Goal: Find specific page/section: Find specific page/section

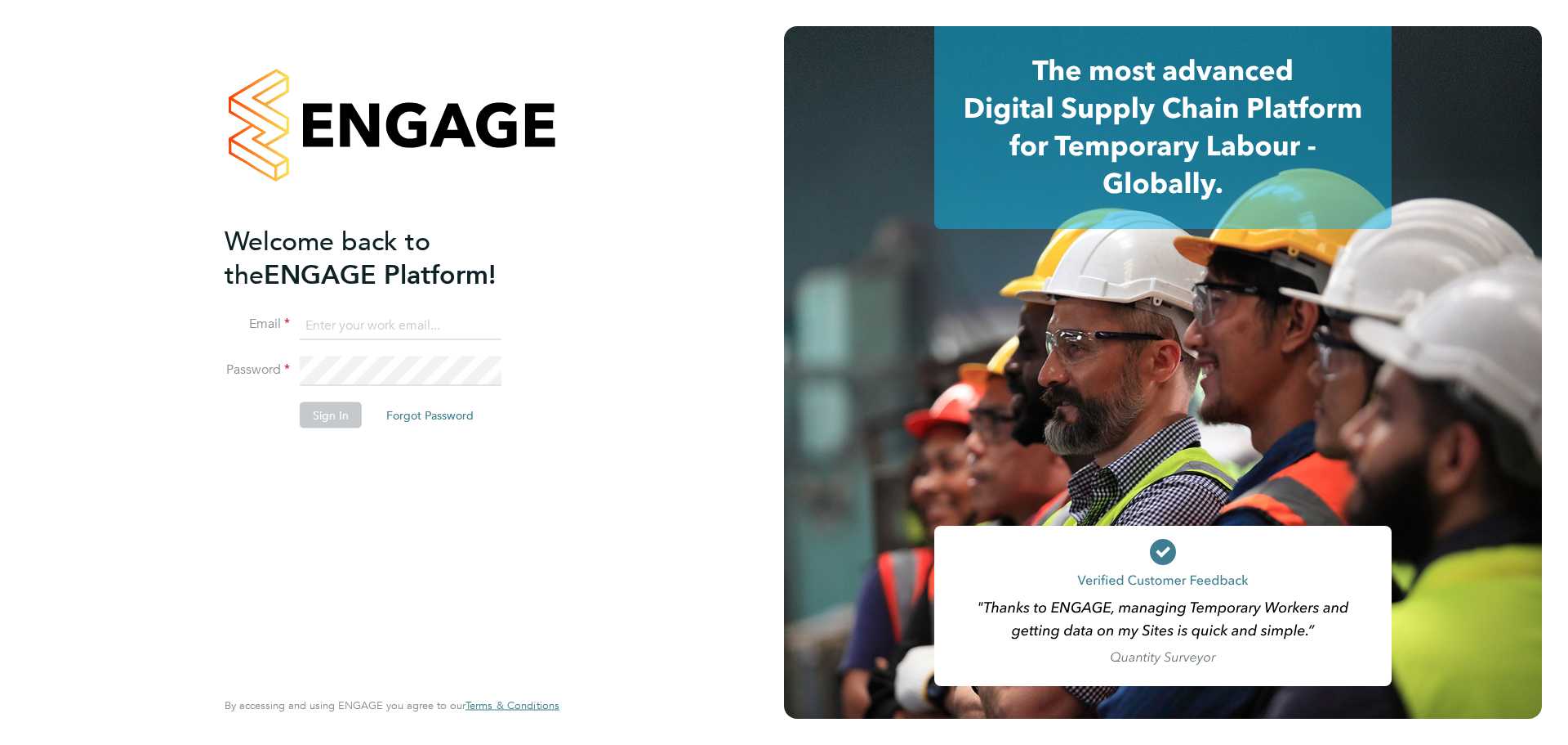
type input "patrick.farrell@randstad.co.uk"
click at [336, 417] on button "Sign In" at bounding box center [331, 414] width 62 height 26
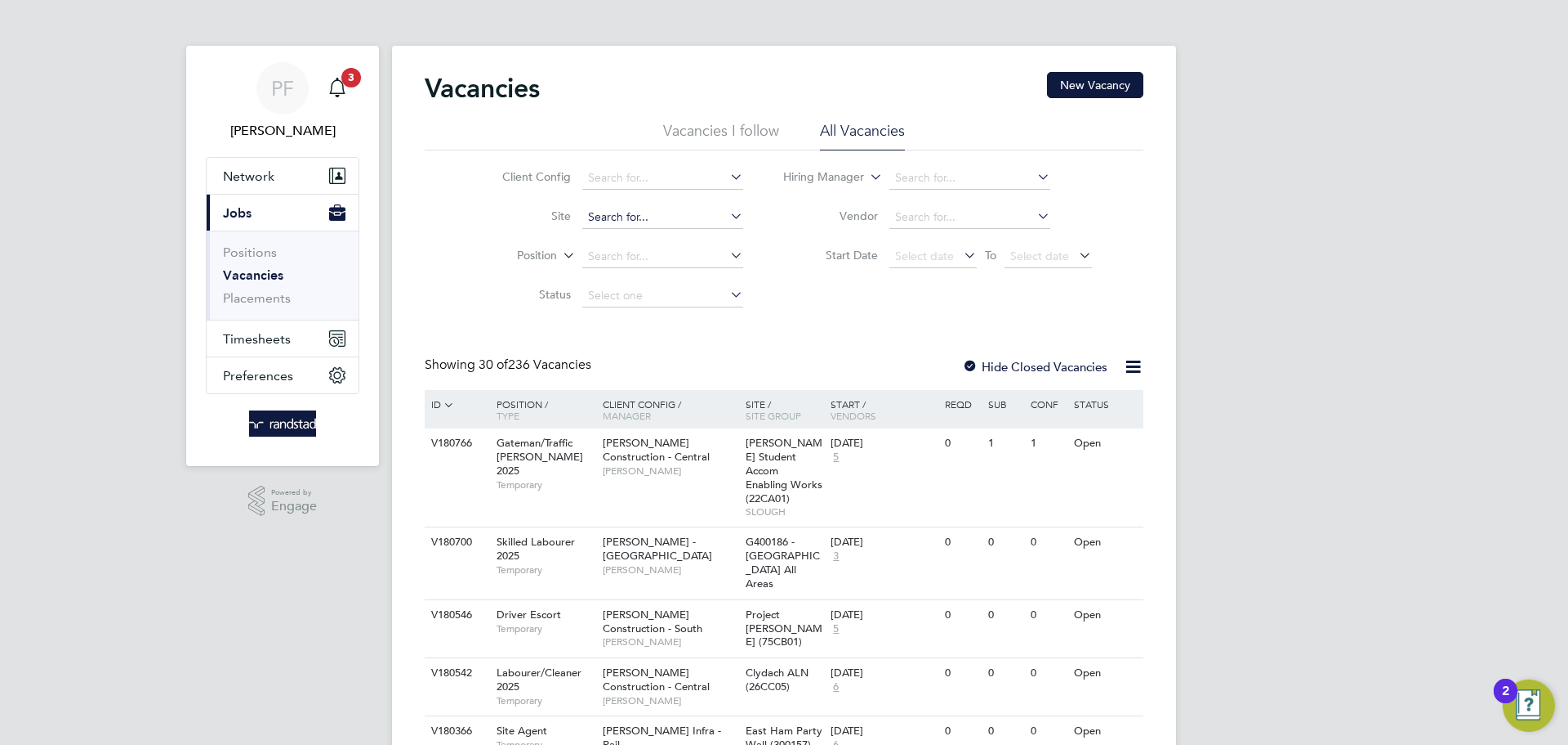
click at [617, 207] on input at bounding box center [663, 217] width 161 height 23
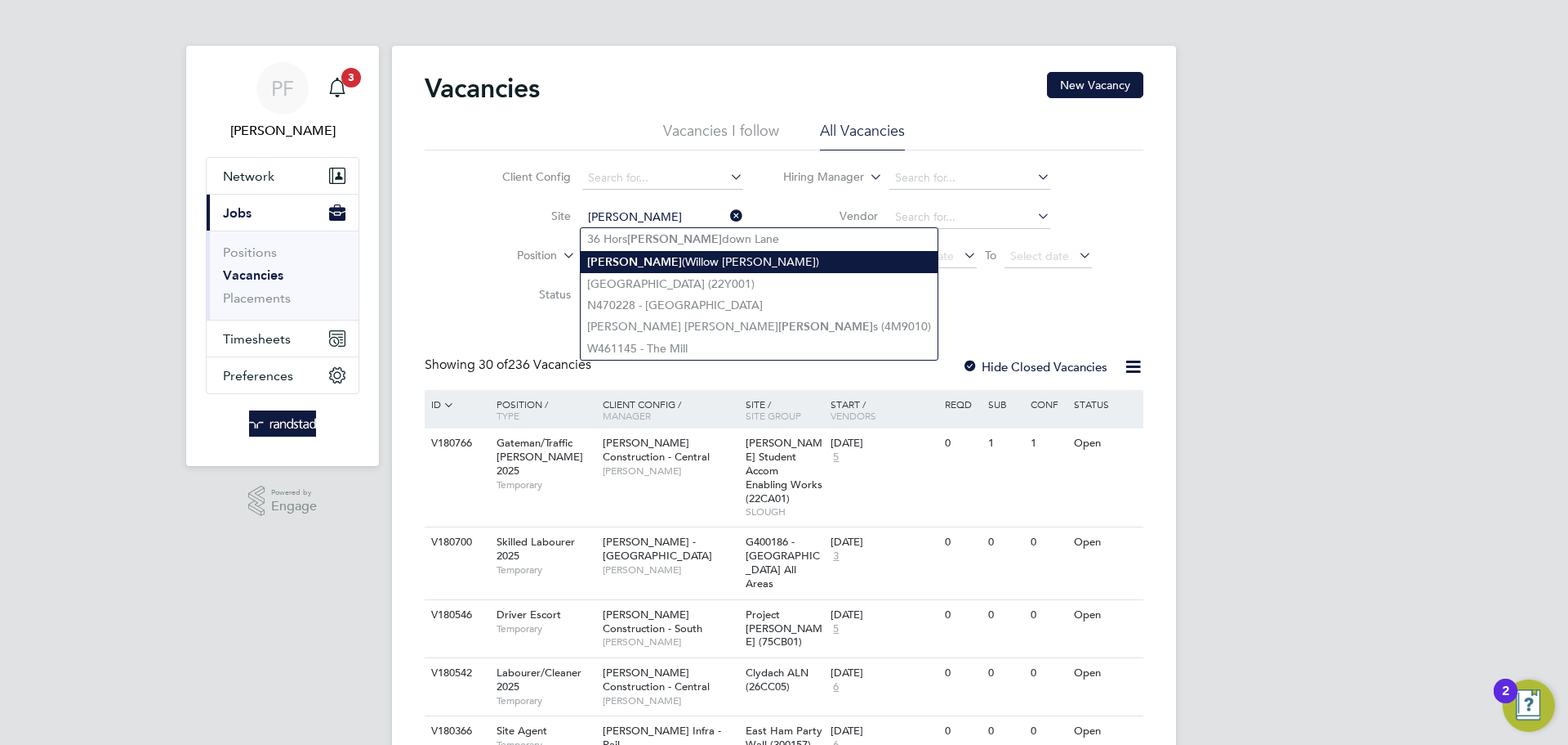
click at [663, 255] on li "Ely (Willow Woods)" at bounding box center [759, 262] width 357 height 22
type input "[PERSON_NAME] (Willow [PERSON_NAME])"
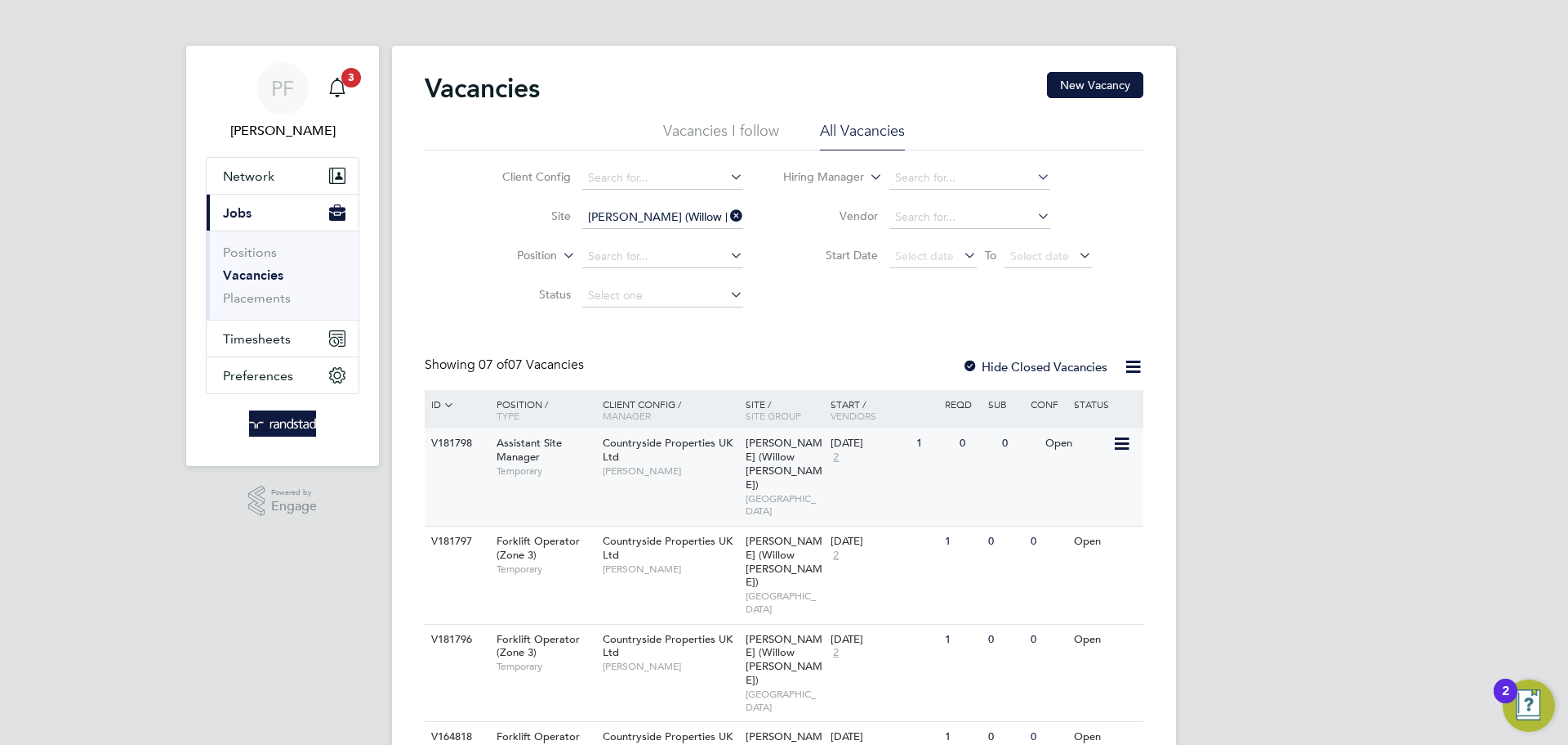
click at [566, 453] on div "Assistant Site Manager Temporary" at bounding box center [542, 456] width 114 height 56
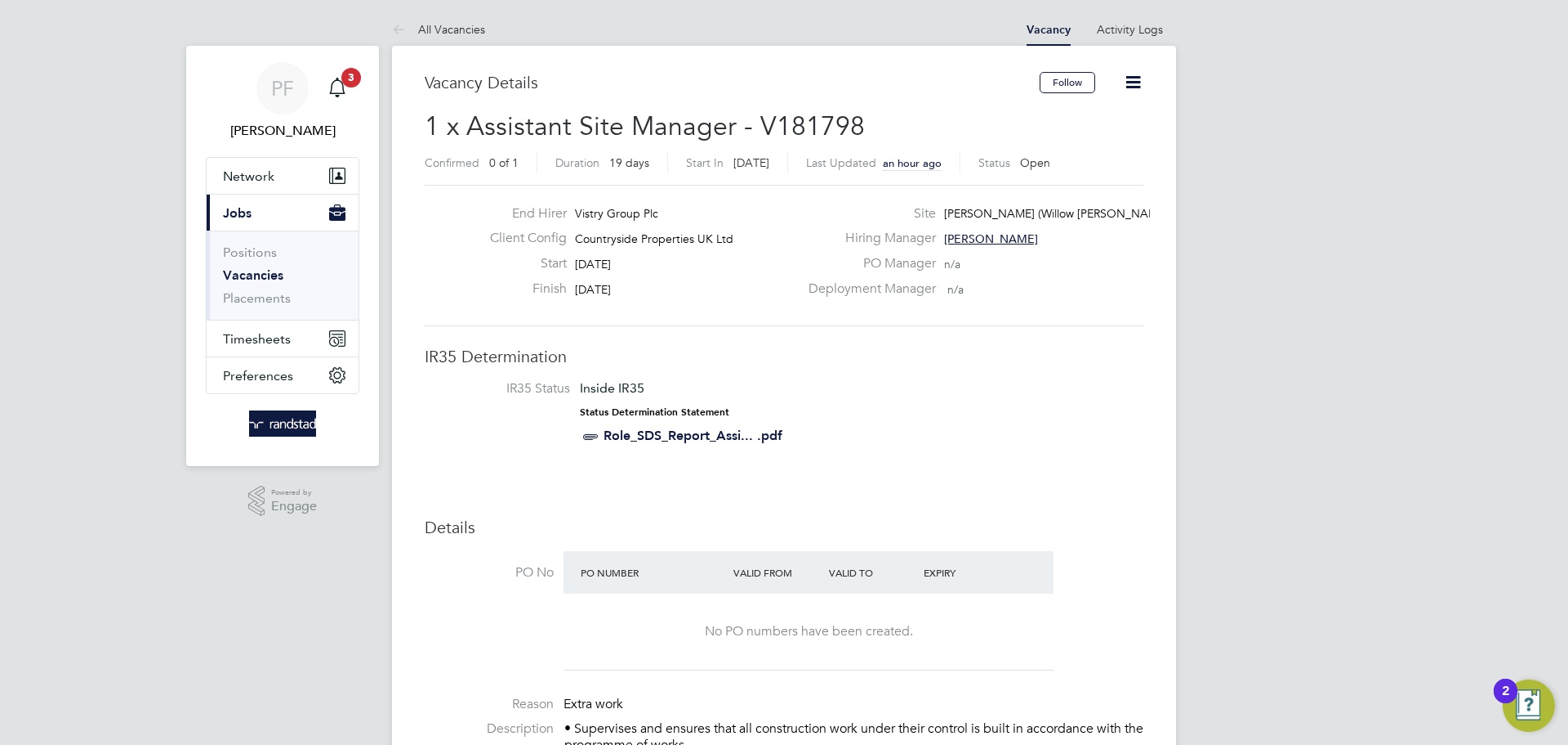
click at [692, 428] on link "Role_SDS_Report_Assi... .pdf" at bounding box center [693, 436] width 179 height 16
click at [277, 347] on button "Timesheets" at bounding box center [283, 338] width 152 height 36
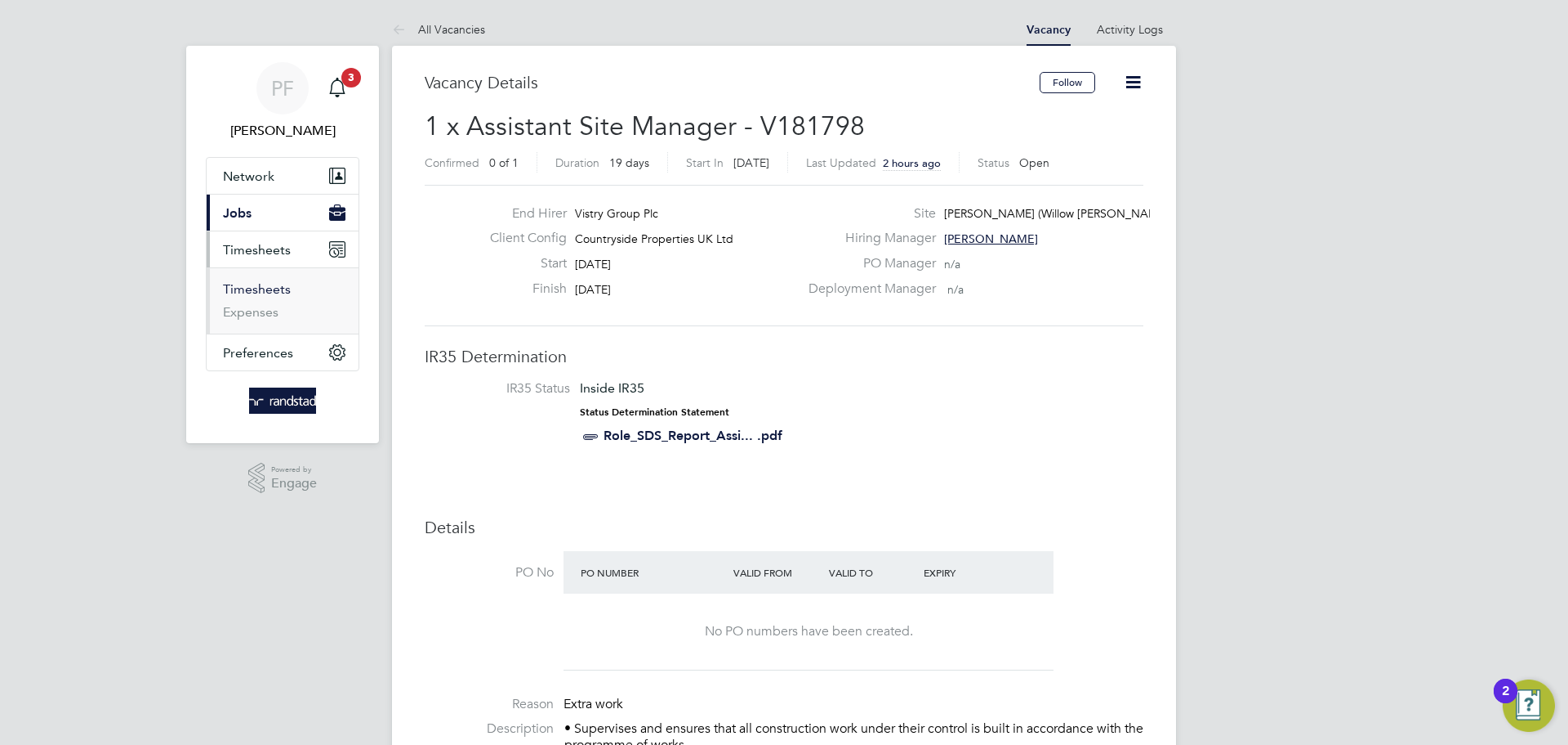
click at [271, 290] on link "Timesheets" at bounding box center [257, 289] width 68 height 16
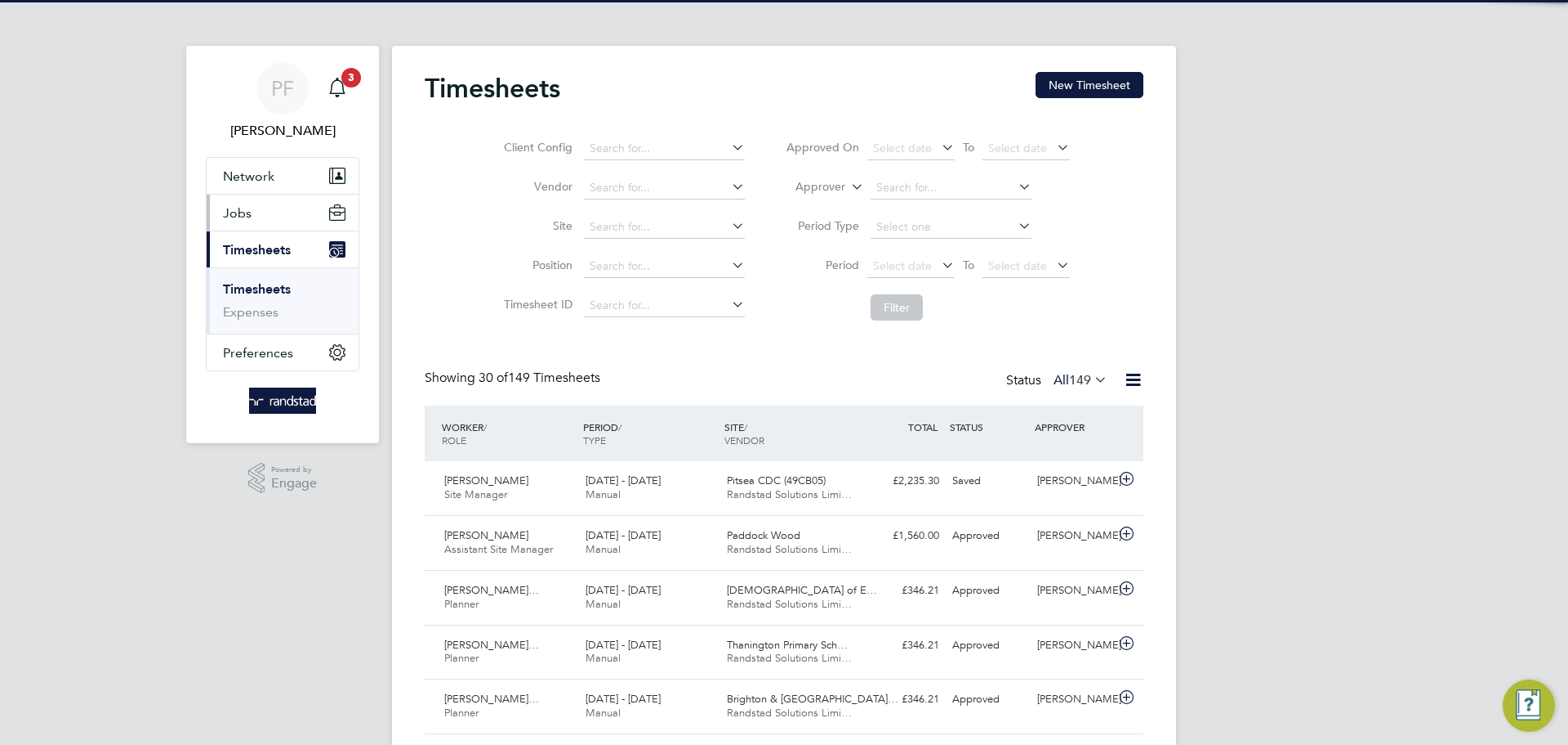
click at [234, 208] on span "Jobs" at bounding box center [237, 213] width 29 height 16
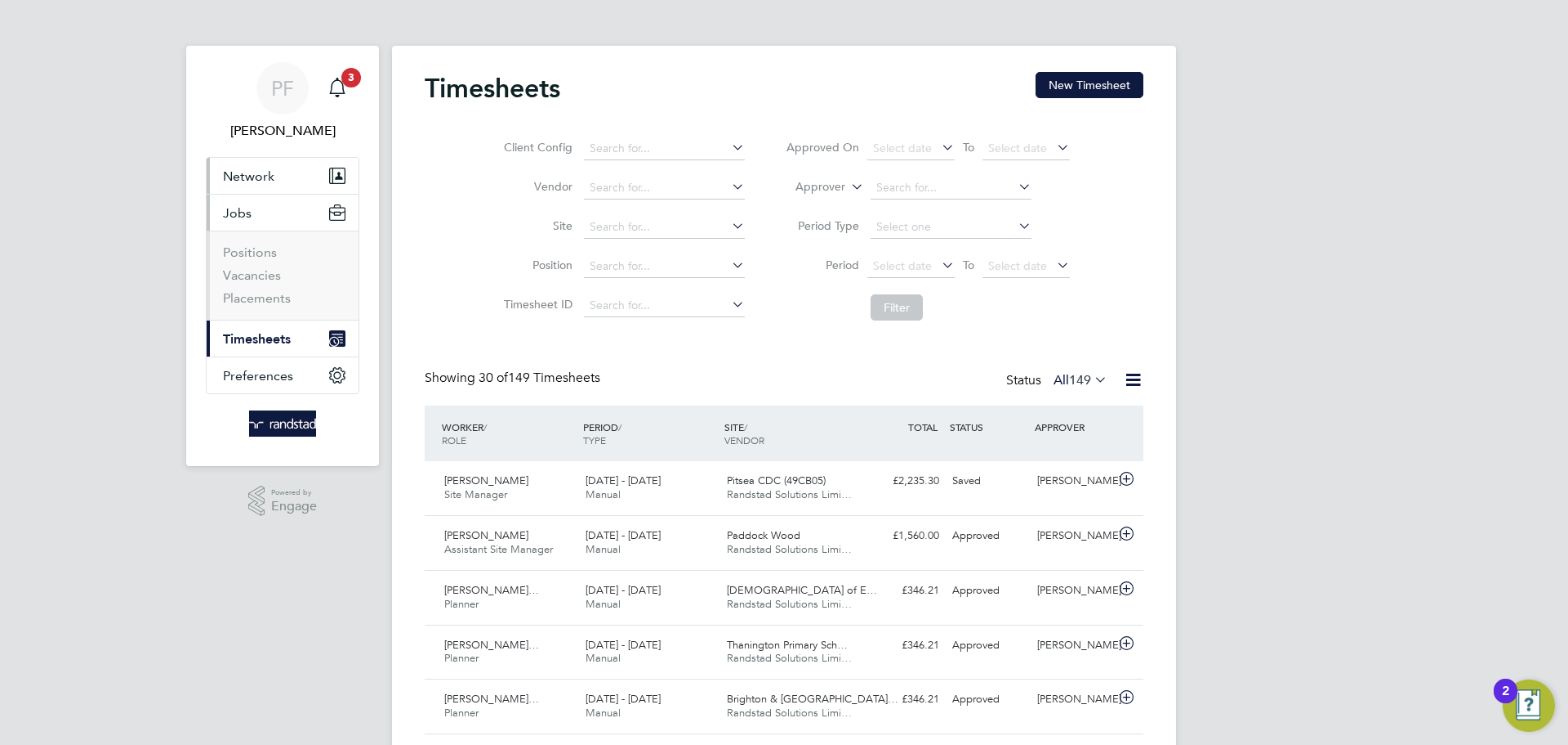
click at [248, 185] on button "Network" at bounding box center [283, 176] width 152 height 36
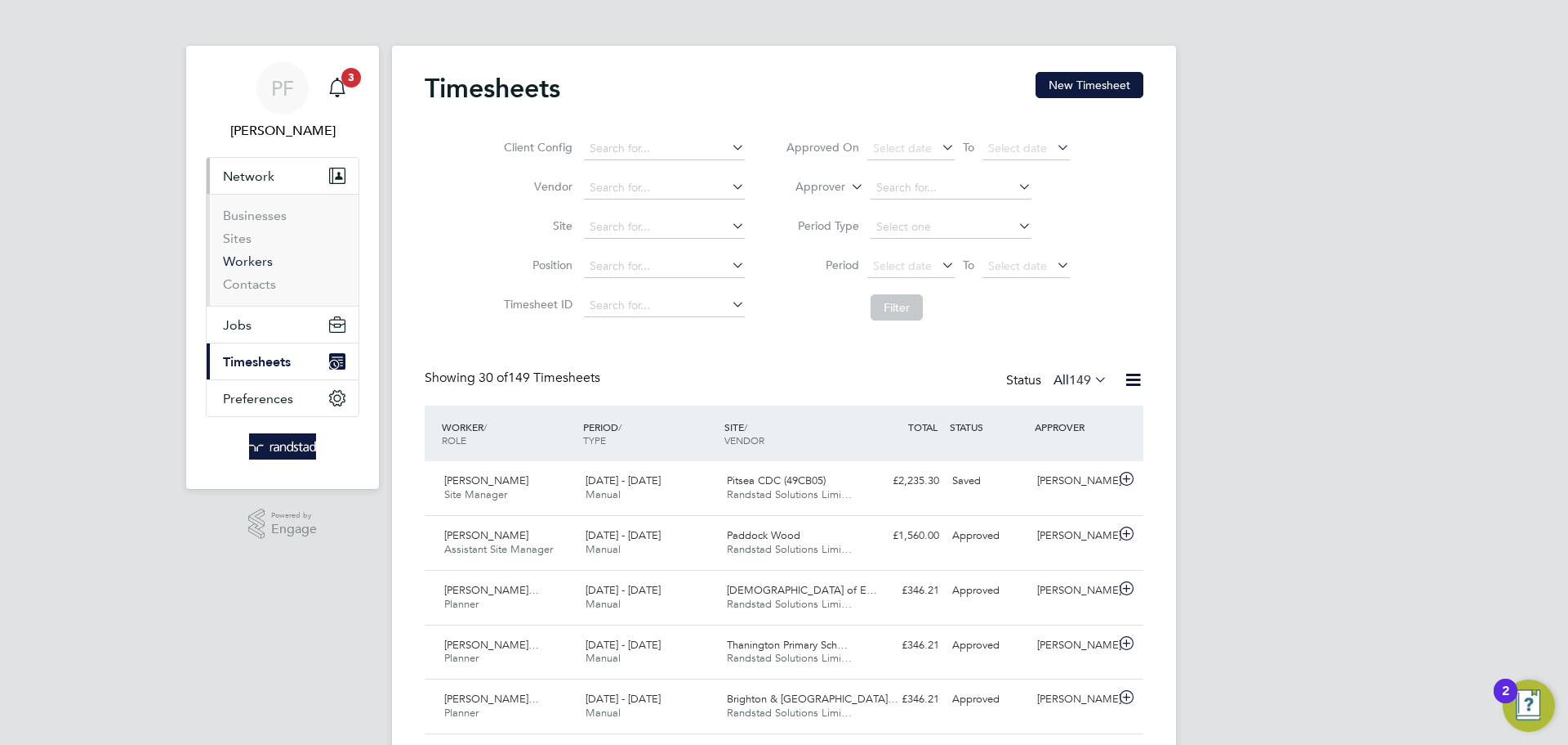
click at [257, 261] on link "Workers" at bounding box center [248, 261] width 50 height 16
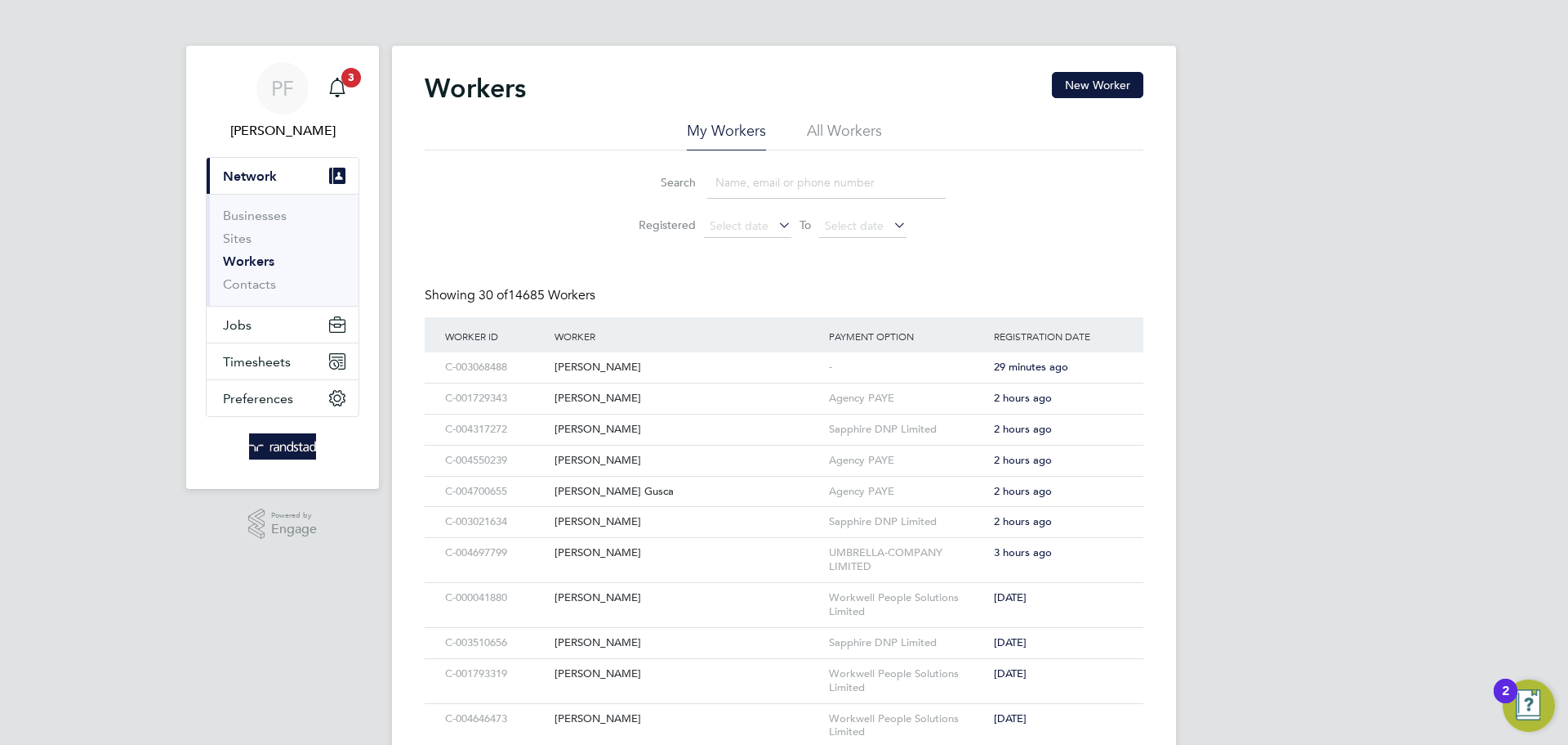
click at [835, 185] on input at bounding box center [826, 183] width 239 height 32
type input "t"
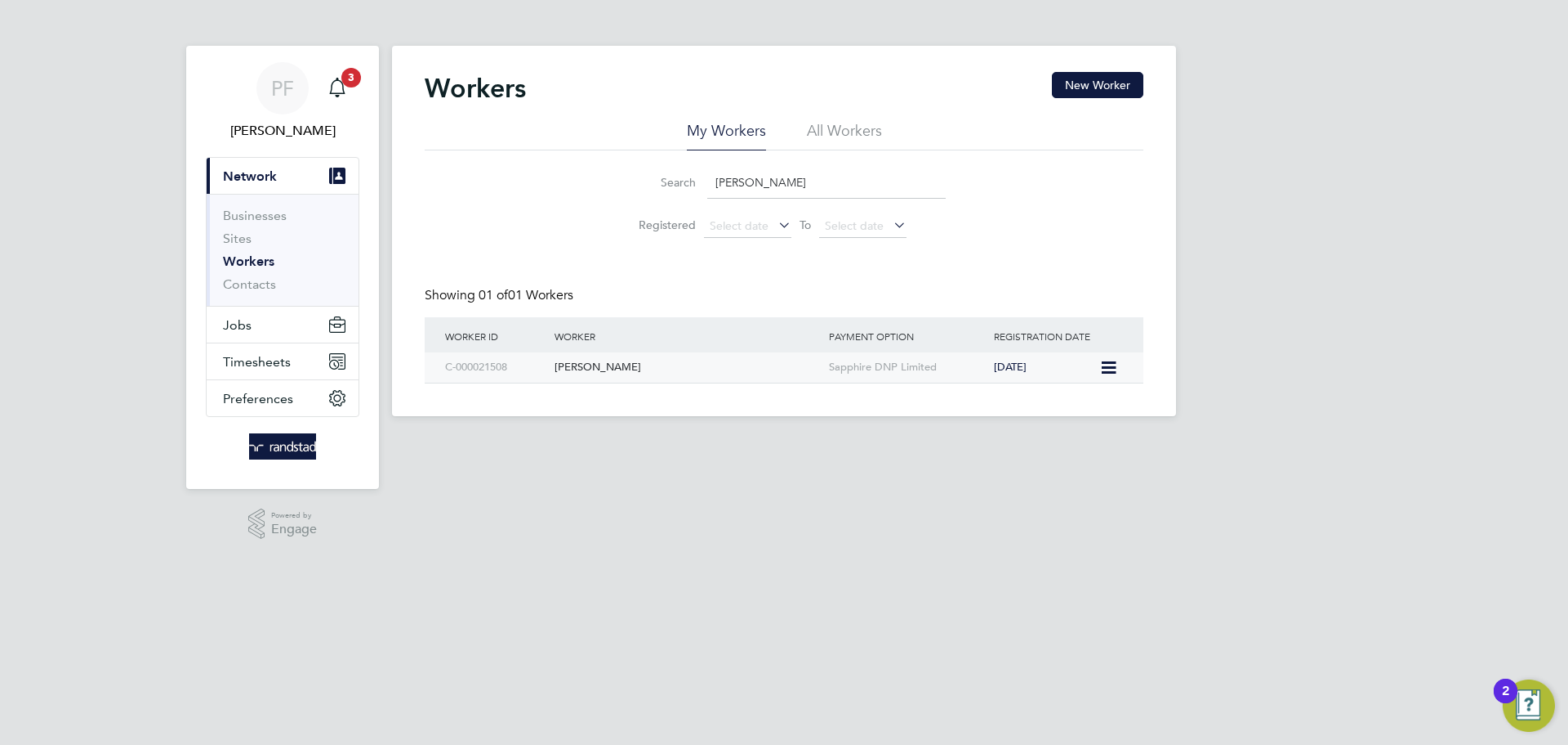
type input "[PERSON_NAME]"
click at [625, 371] on div "[PERSON_NAME]" at bounding box center [688, 367] width 275 height 30
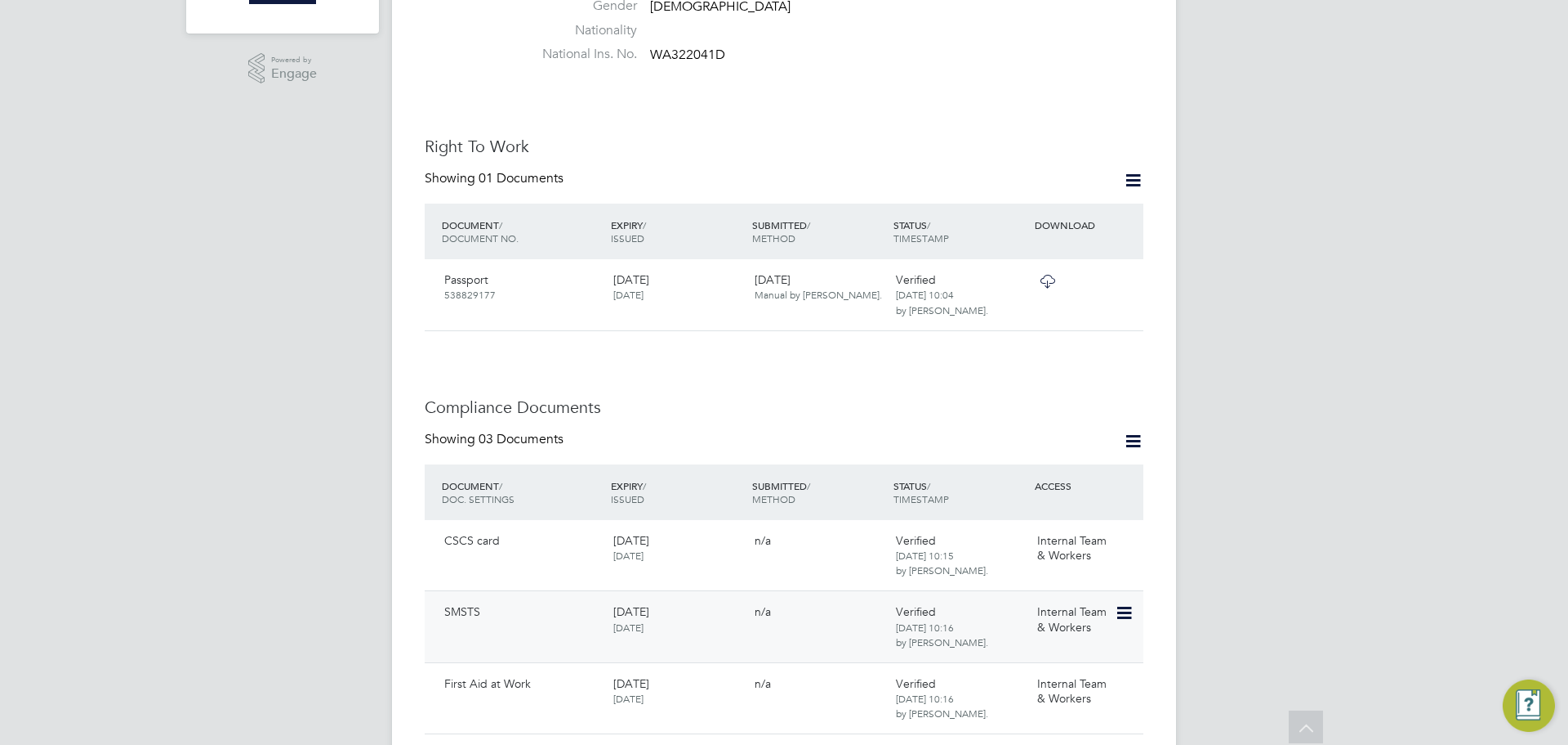
scroll to position [808, 0]
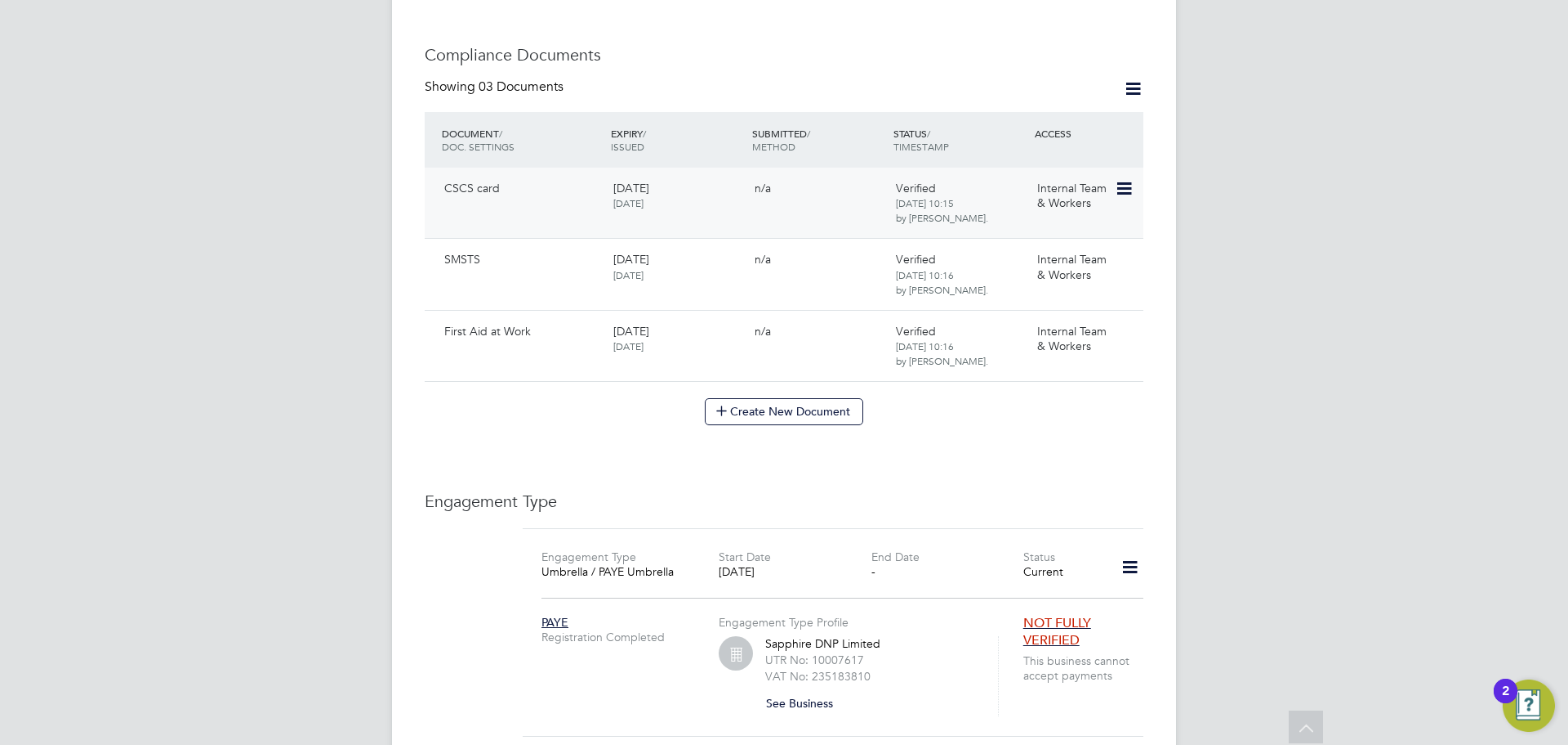
click at [1129, 179] on icon at bounding box center [1123, 189] width 16 height 20
click at [1026, 235] on li "View Requested Document" at bounding box center [1050, 234] width 163 height 23
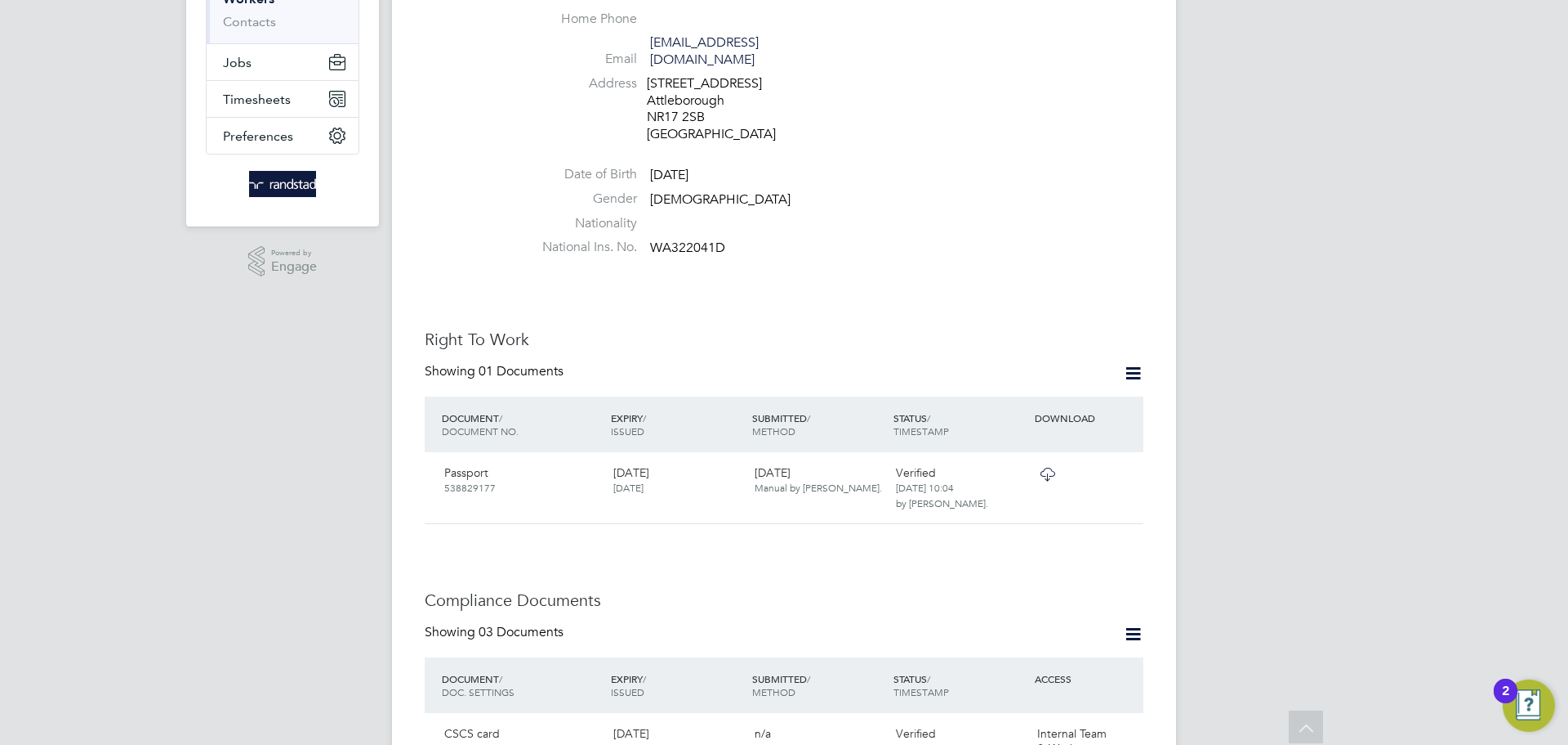
scroll to position [0, 0]
